Goal: Information Seeking & Learning: Find specific page/section

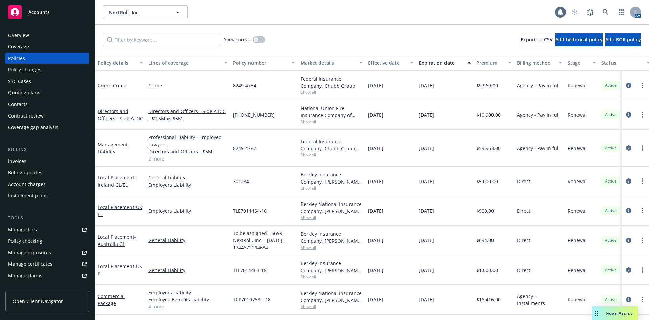
click at [274, 22] on div "NextRoll, Inc. NextRoll, Inc. 1 AM" at bounding box center [372, 12] width 554 height 24
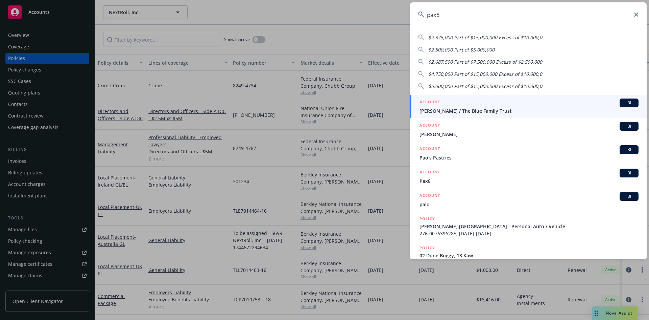
type input "pax8"
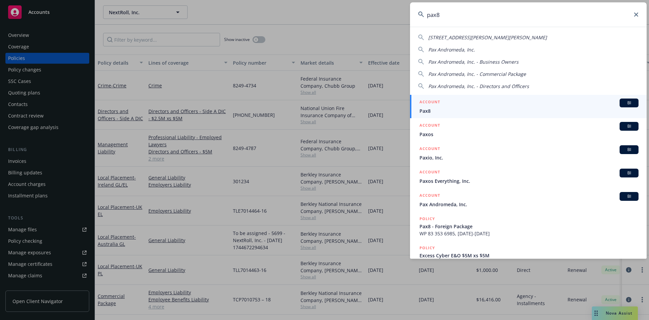
drag, startPoint x: 626, startPoint y: 103, endPoint x: 466, endPoint y: 142, distance: 165.0
click at [626, 103] on span "BI" at bounding box center [630, 103] width 14 height 6
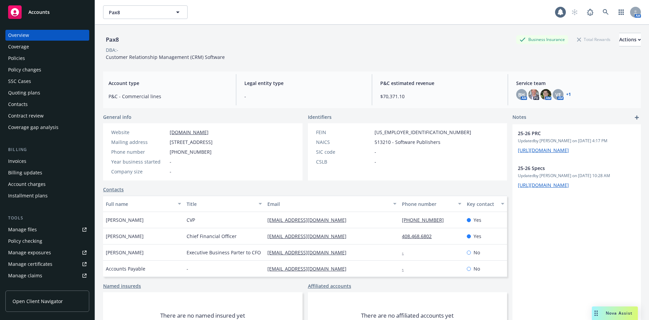
click at [26, 159] on div "Invoices" at bounding box center [17, 161] width 18 height 11
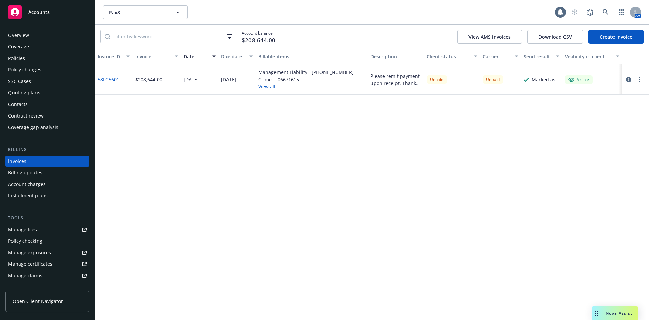
click at [26, 33] on div "Overview" at bounding box center [18, 35] width 21 height 11
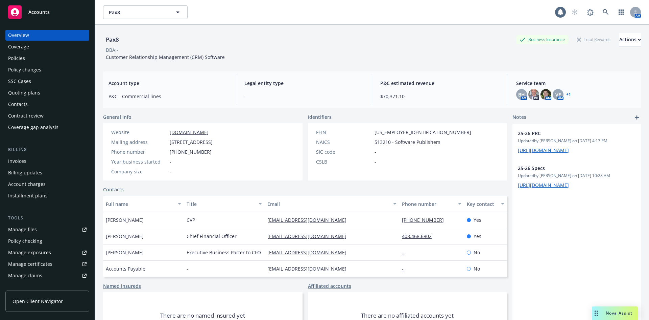
click at [25, 59] on div "Policies" at bounding box center [47, 58] width 78 height 11
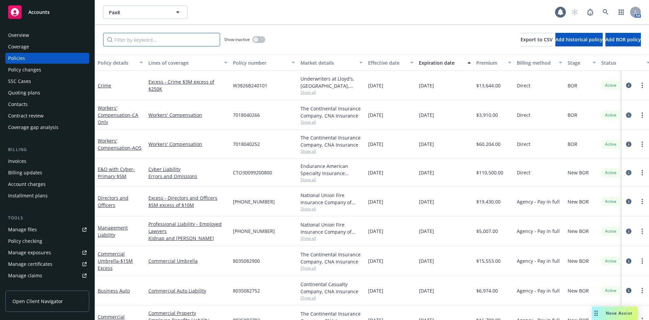
click at [160, 42] on input "Filter by keyword..." at bounding box center [161, 40] width 117 height 14
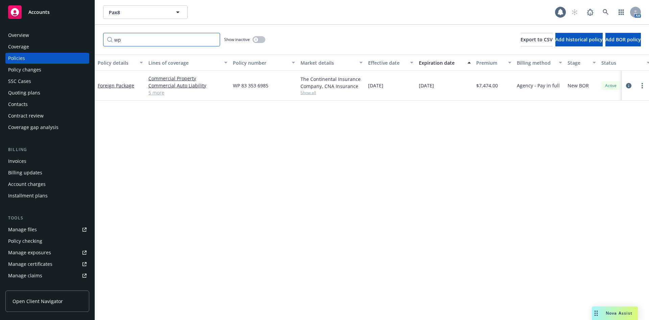
drag, startPoint x: 136, startPoint y: 38, endPoint x: 81, endPoint y: 38, distance: 55.1
click at [81, 38] on div "Accounts Overview Coverage Policies Policy changes SSC Cases Quoting plans Cont…" at bounding box center [324, 160] width 649 height 320
drag, startPoint x: 121, startPoint y: 44, endPoint x: 59, endPoint y: 48, distance: 62.4
click at [59, 48] on div "Accounts Overview Coverage Policies Policy changes SSC Cases Quoting plans Cont…" at bounding box center [324, 160] width 649 height 320
type input "excess"
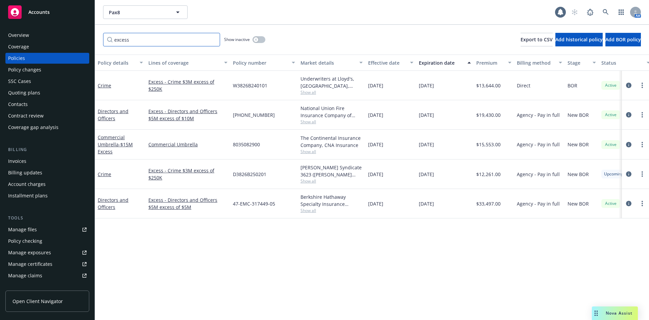
drag, startPoint x: 156, startPoint y: 42, endPoint x: 101, endPoint y: 51, distance: 55.8
click at [101, 51] on div "excess Show inactive Export to CSV Add historical policy Add BOR policy" at bounding box center [372, 40] width 554 height 30
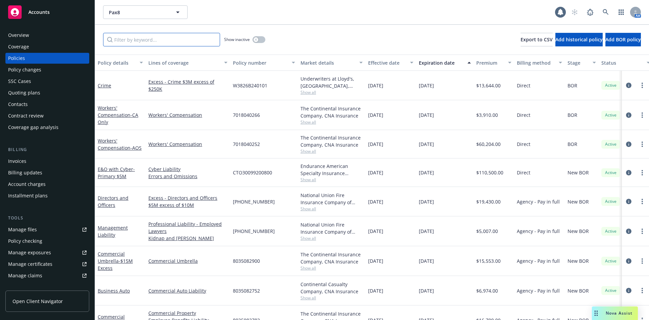
click at [124, 40] on input "Filter by keyword..." at bounding box center [161, 40] width 117 height 14
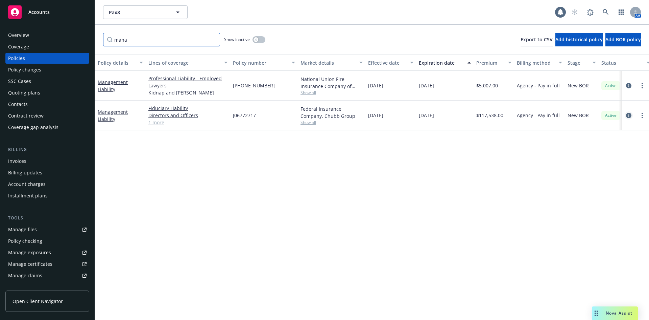
type input "mana"
click at [631, 115] on icon "circleInformation" at bounding box center [628, 115] width 5 height 5
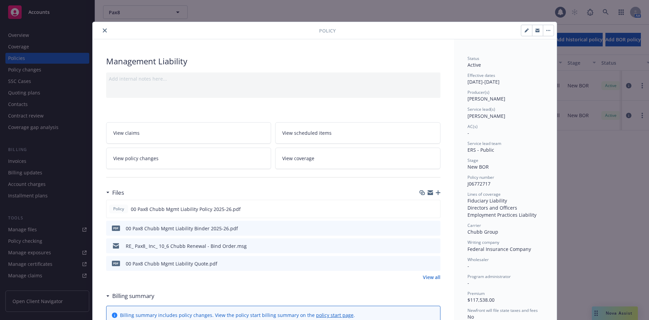
click at [105, 32] on button "close" at bounding box center [105, 30] width 8 height 8
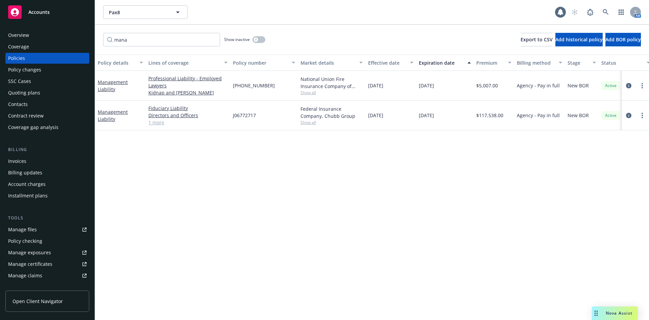
click at [244, 186] on div "Policy details Lines of coverage Policy number Market details Effective date Ex…" at bounding box center [372, 186] width 554 height 265
drag, startPoint x: 225, startPoint y: 211, endPoint x: 296, endPoint y: 179, distance: 77.7
click at [243, 208] on div "Policy details Lines of coverage Policy number Market details Effective date Ex…" at bounding box center [372, 186] width 554 height 265
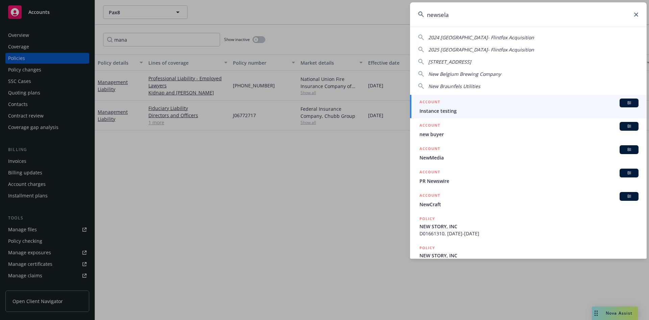
type input "newsela"
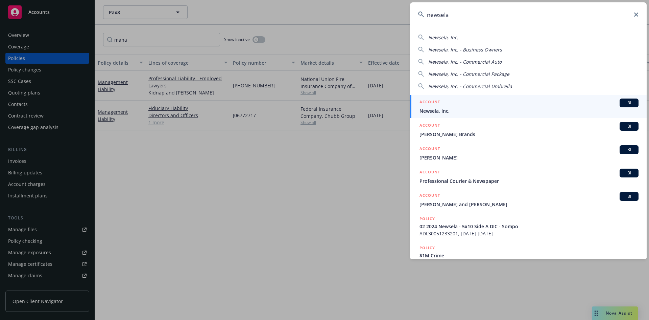
click at [625, 104] on span "BI" at bounding box center [630, 103] width 14 height 6
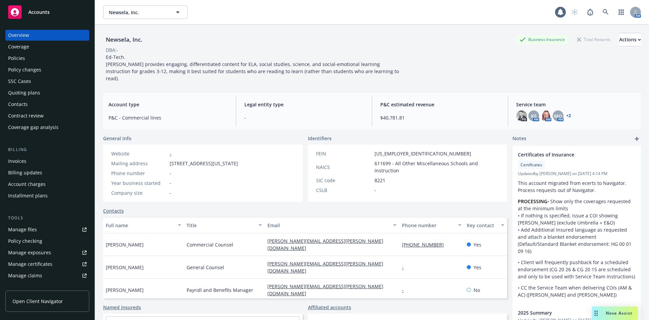
click at [22, 60] on div "Policies" at bounding box center [16, 58] width 17 height 11
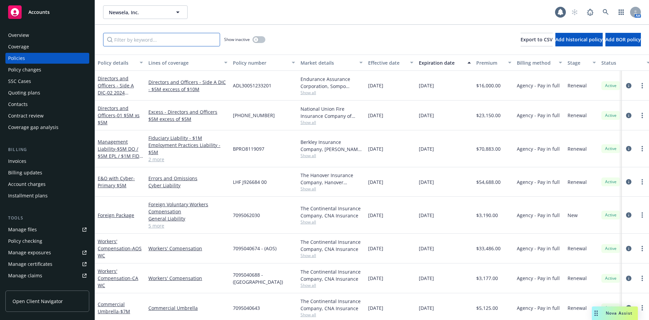
click at [160, 41] on input "Filter by keyword..." at bounding box center [161, 40] width 117 height 14
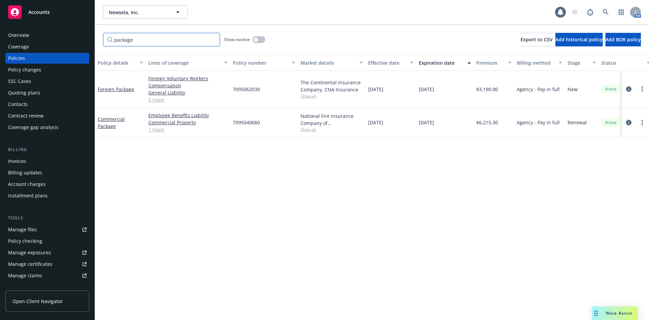
type input "package"
click at [628, 122] on icon "circleInformation" at bounding box center [628, 122] width 5 height 5
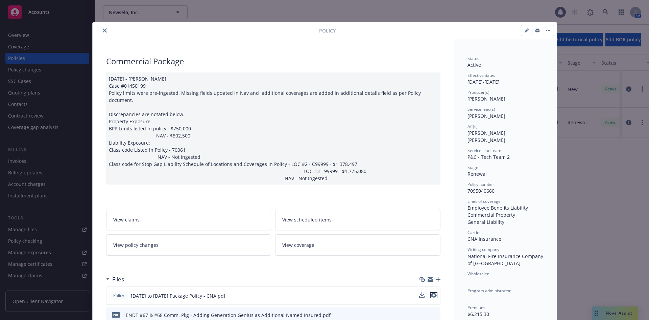
click at [434, 293] on icon "preview file" at bounding box center [434, 295] width 6 height 5
